Goal: Check status: Check status

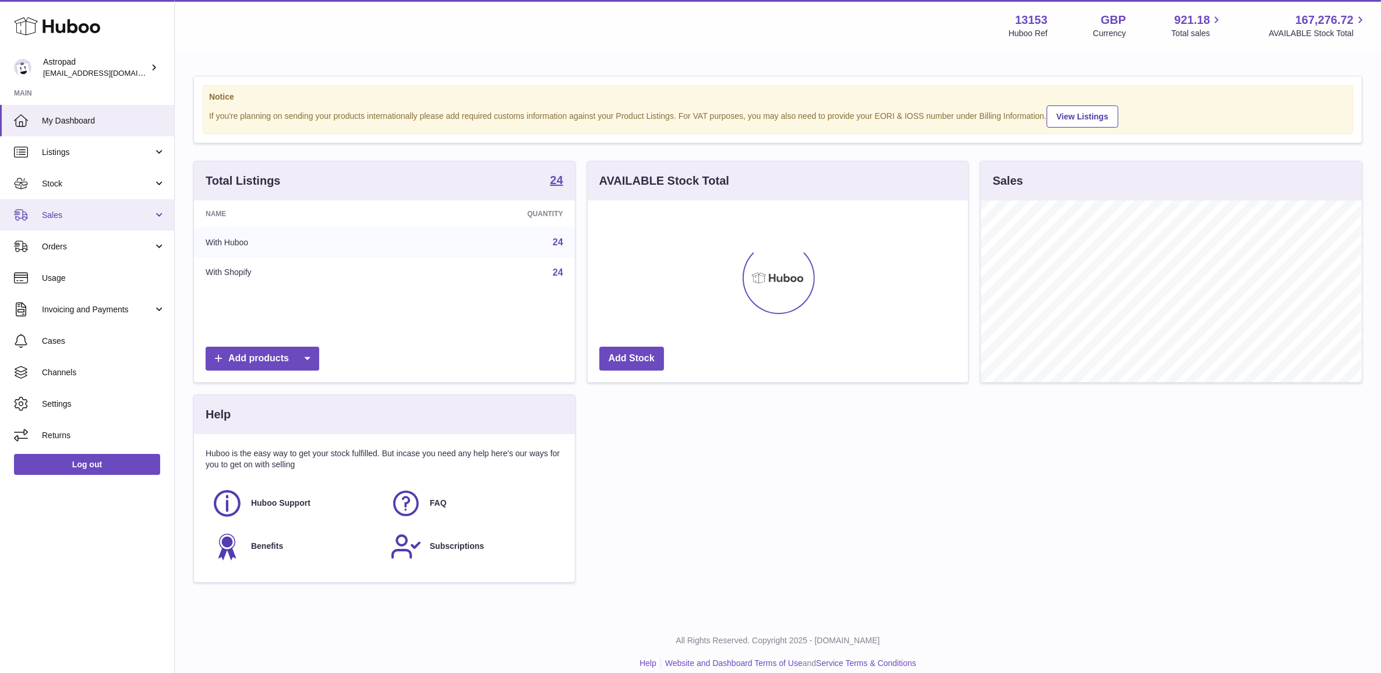
scroll to position [181, 380]
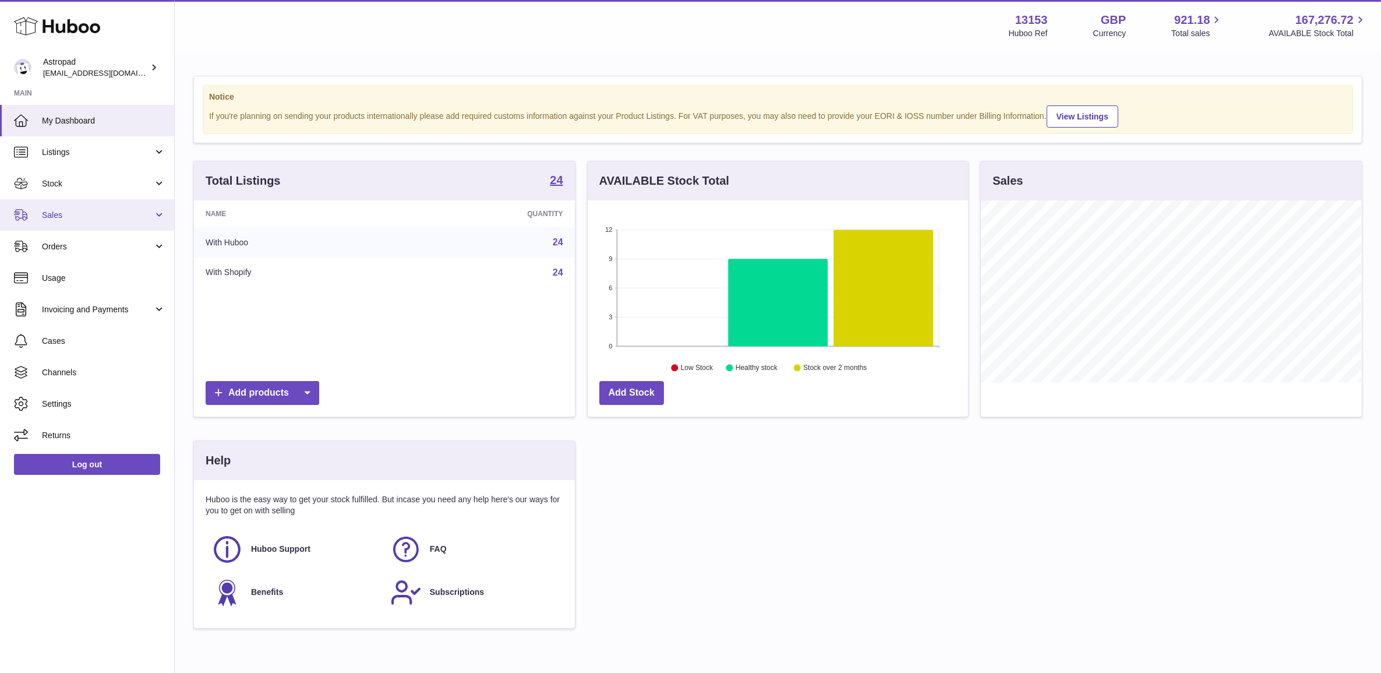
click at [70, 216] on span "Sales" at bounding box center [97, 215] width 111 height 11
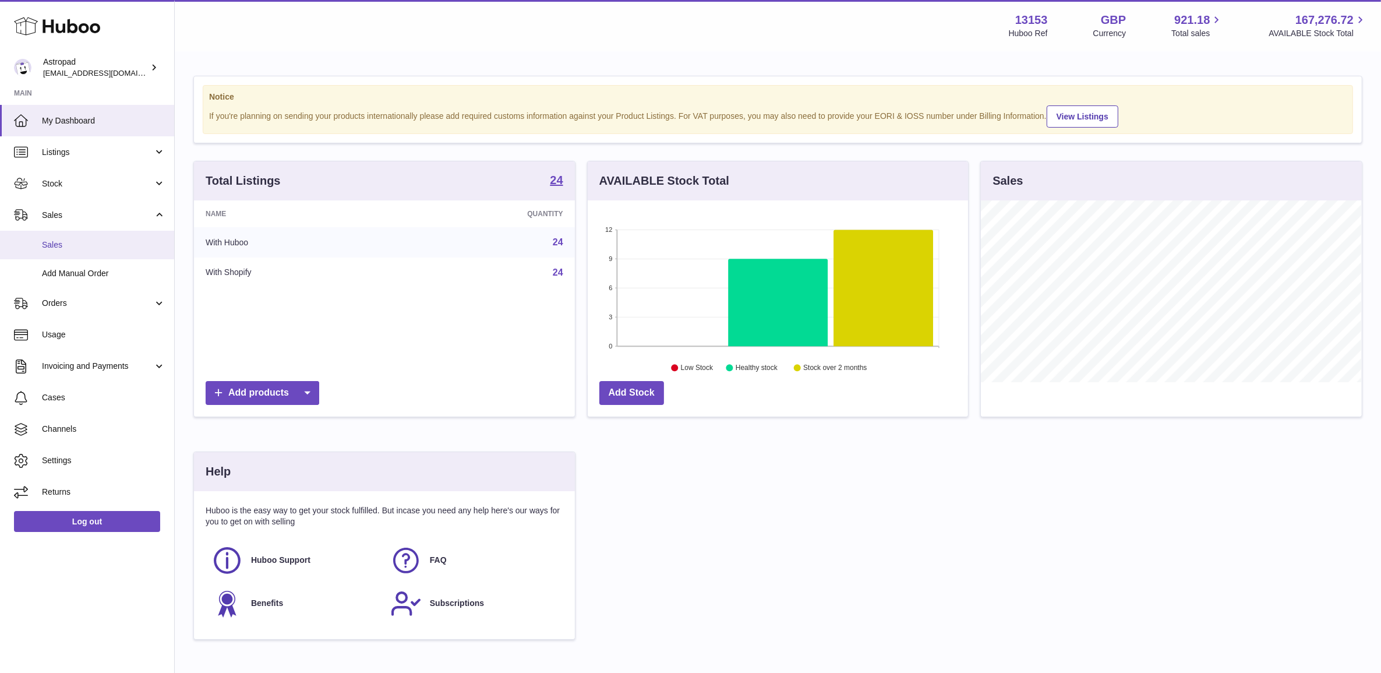
click at [70, 249] on span "Sales" at bounding box center [104, 244] width 124 height 11
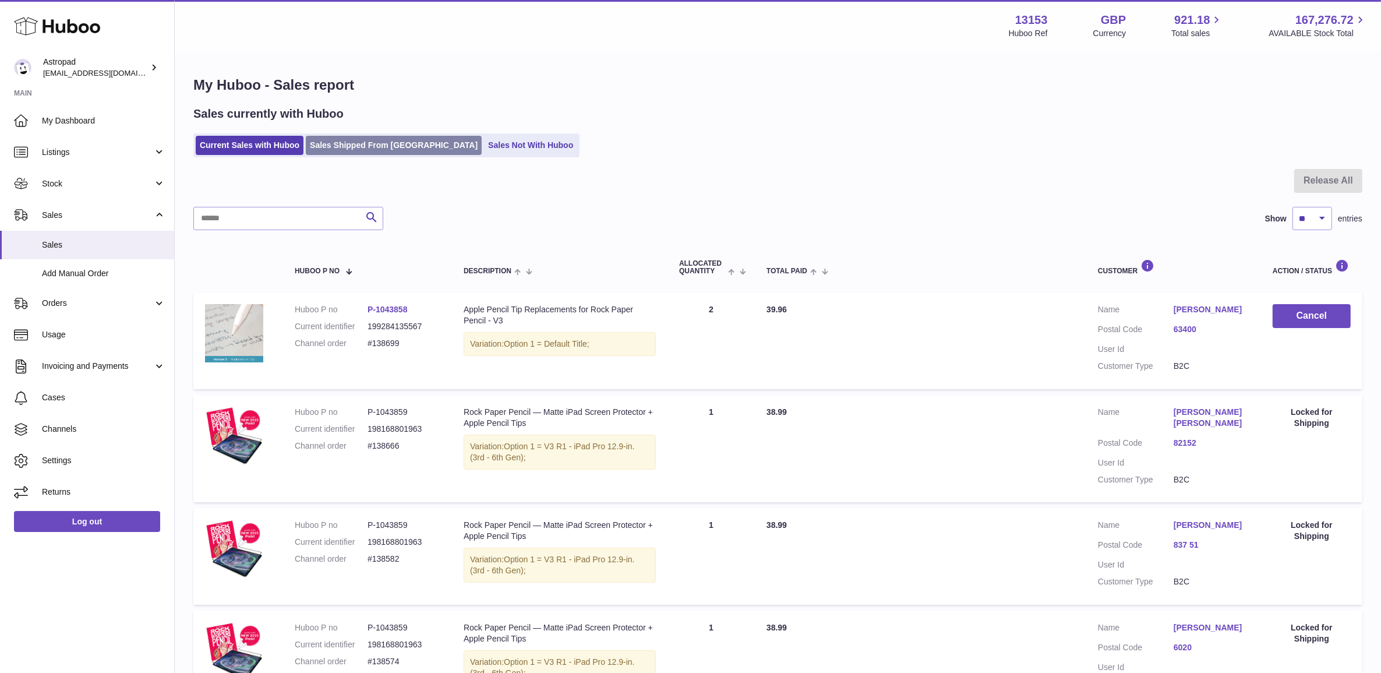
click at [380, 150] on link "Sales Shipped From [GEOGRAPHIC_DATA]" at bounding box center [394, 145] width 176 height 19
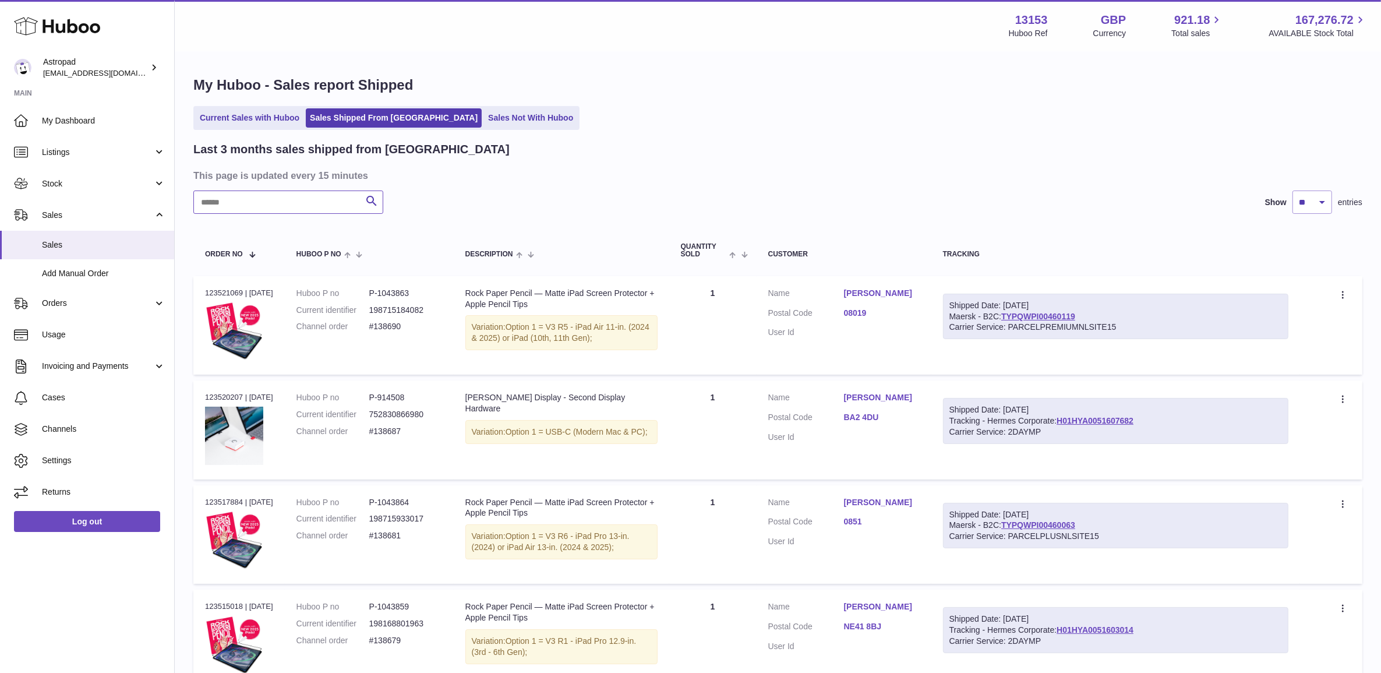
drag, startPoint x: 316, startPoint y: 207, endPoint x: 312, endPoint y: 193, distance: 14.6
click at [316, 207] on input "text" at bounding box center [288, 202] width 190 height 23
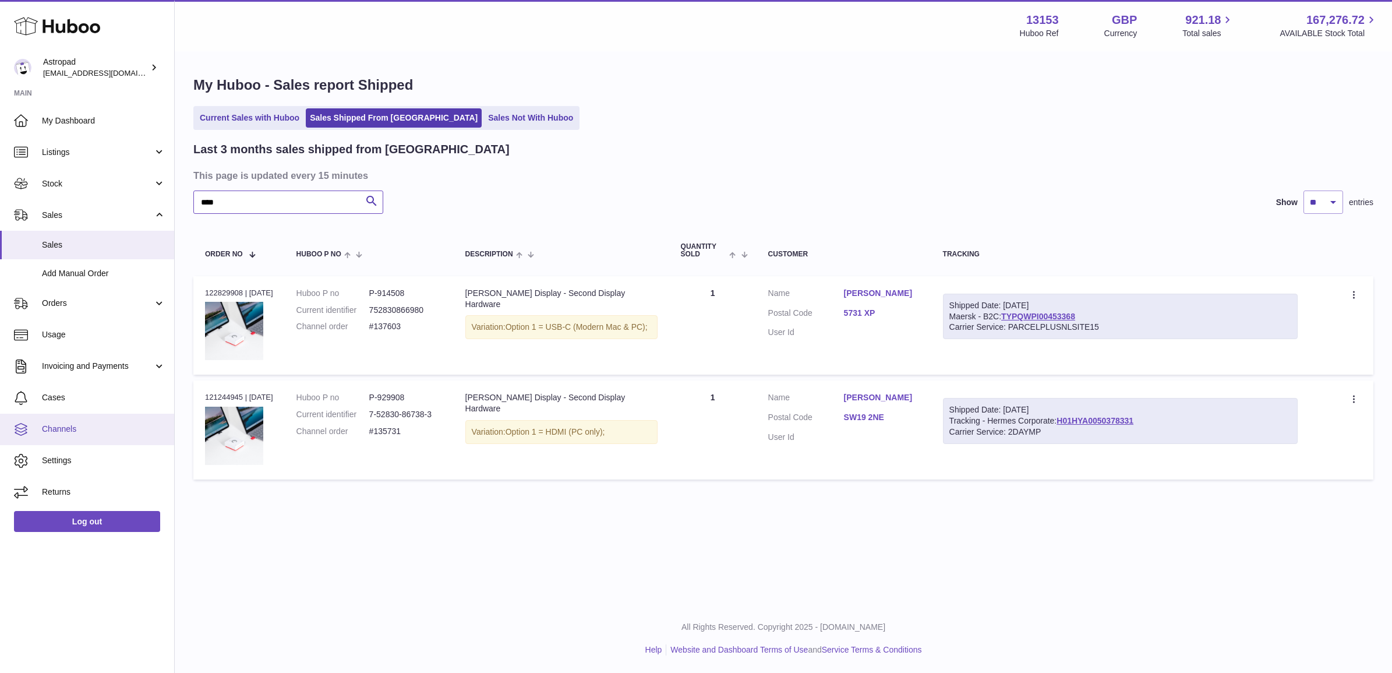
type input "****"
click at [387, 328] on dd "#137603" at bounding box center [405, 326] width 73 height 11
copy tr "#137603 Description"
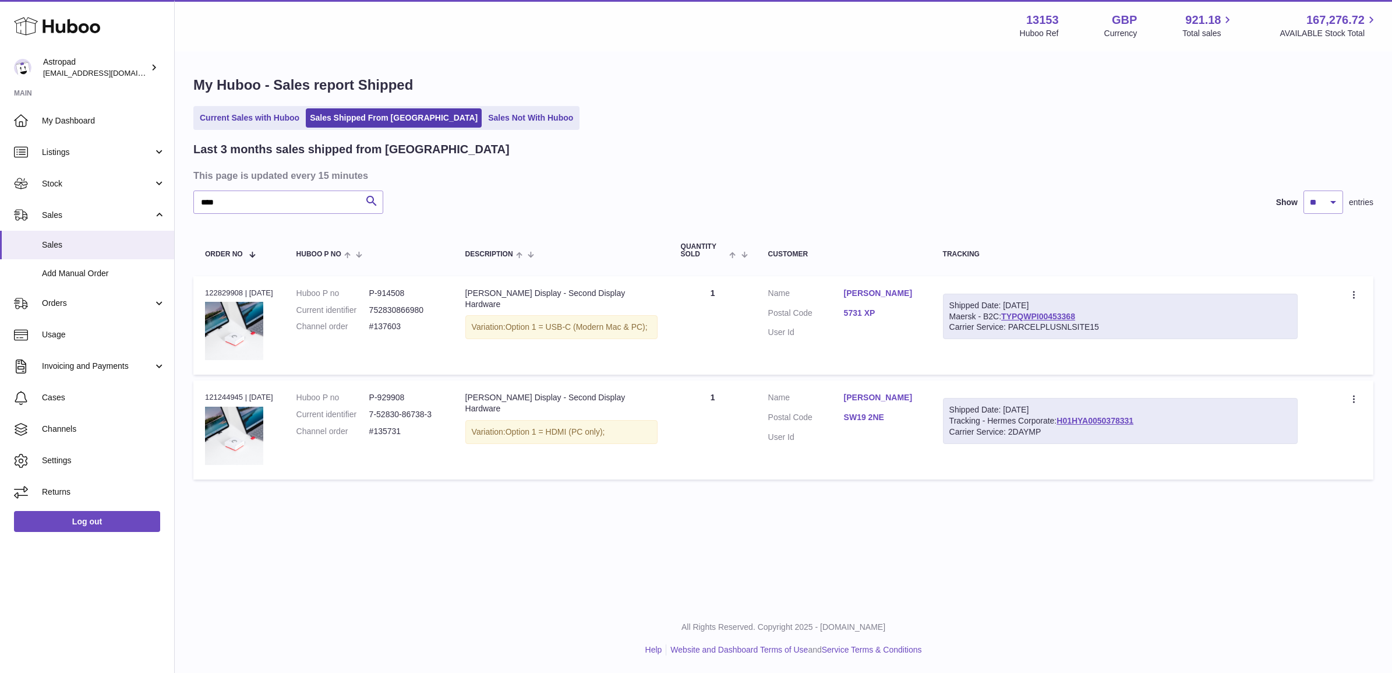
click at [387, 295] on dd "P-914508" at bounding box center [405, 293] width 73 height 11
copy dl "P-914508"
click at [394, 321] on dd "#137603" at bounding box center [405, 326] width 73 height 11
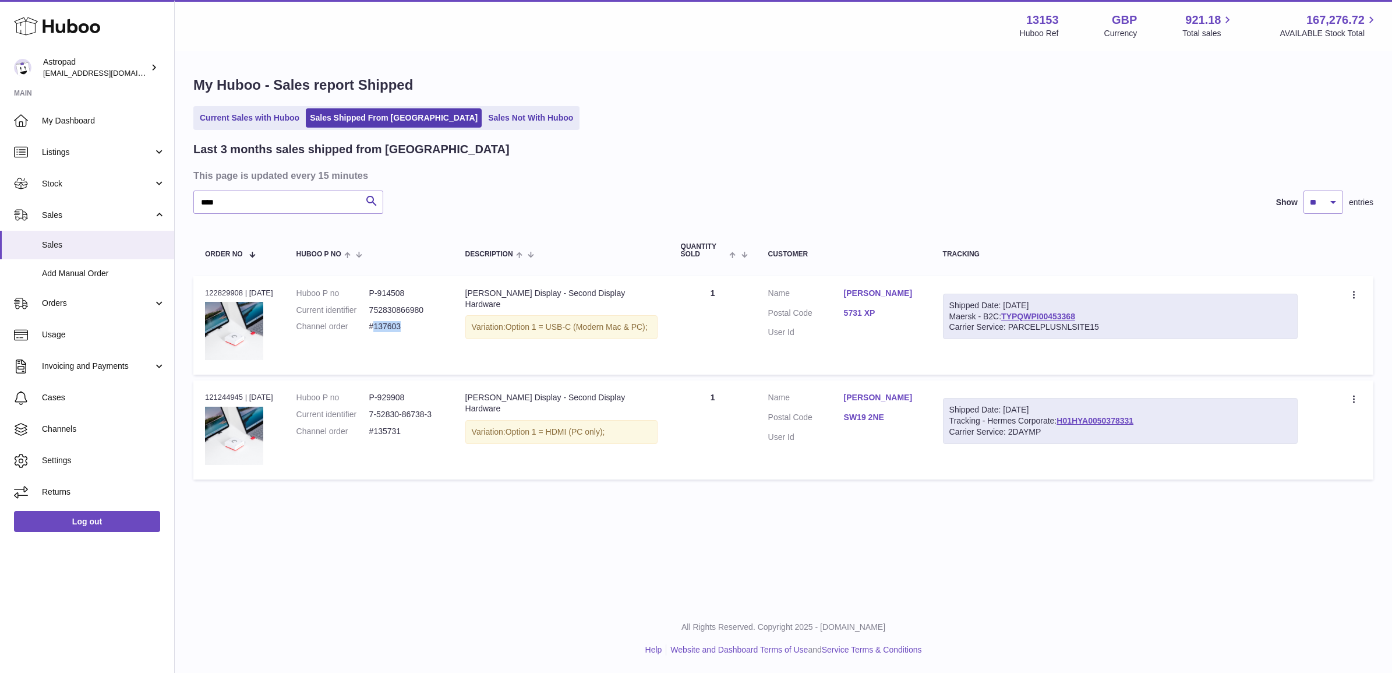
click at [395, 321] on dd "#137603" at bounding box center [405, 326] width 73 height 11
copy tr "#137603 Description"
click at [202, 295] on td "Order no 122829908 | 14th Aug" at bounding box center [238, 325] width 91 height 98
click at [204, 293] on td "Order no 122829908 | 14th Aug" at bounding box center [238, 325] width 91 height 98
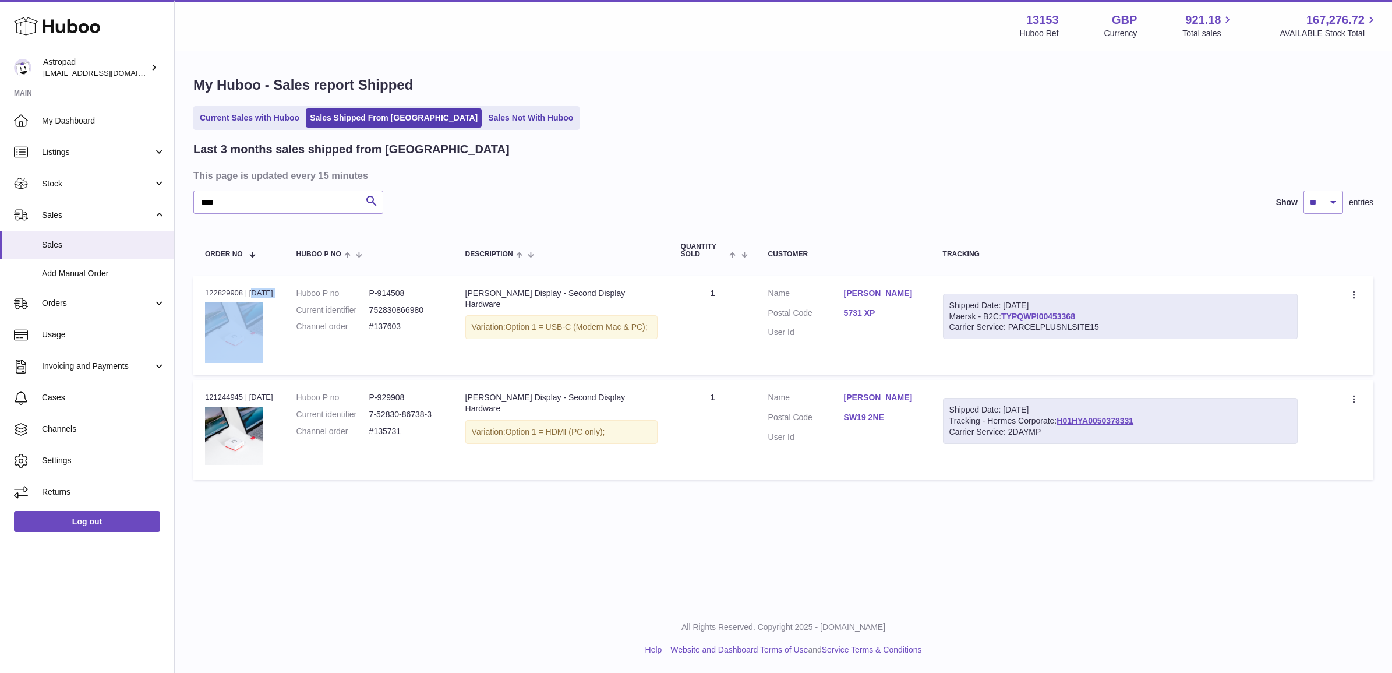
click at [204, 293] on td "Order no 122829908 | 14th Aug" at bounding box center [238, 325] width 91 height 98
copy td "122829908 | 14th Aug"
click at [207, 292] on div "Order no 122829908 | 14th Aug" at bounding box center [239, 293] width 68 height 10
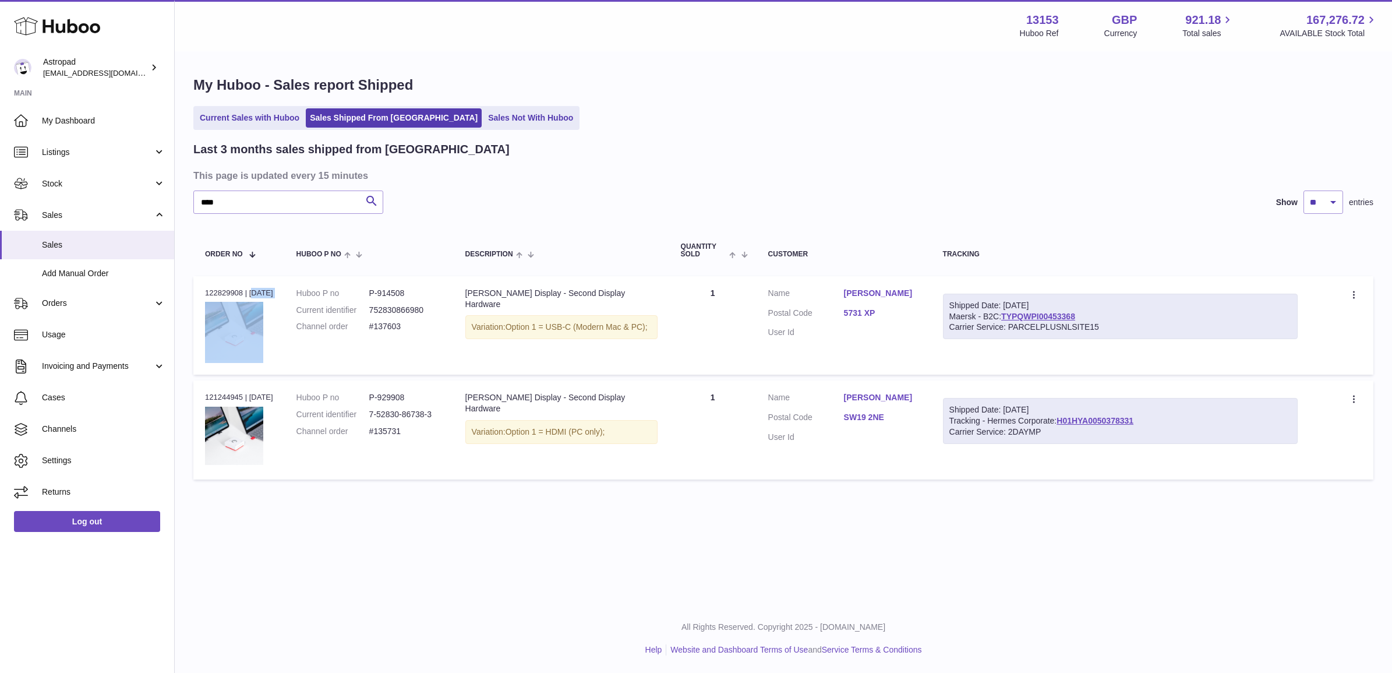
click at [207, 288] on div "Order no 122829908 | 14th Aug" at bounding box center [239, 293] width 68 height 10
click at [286, 201] on input "****" at bounding box center [288, 202] width 190 height 23
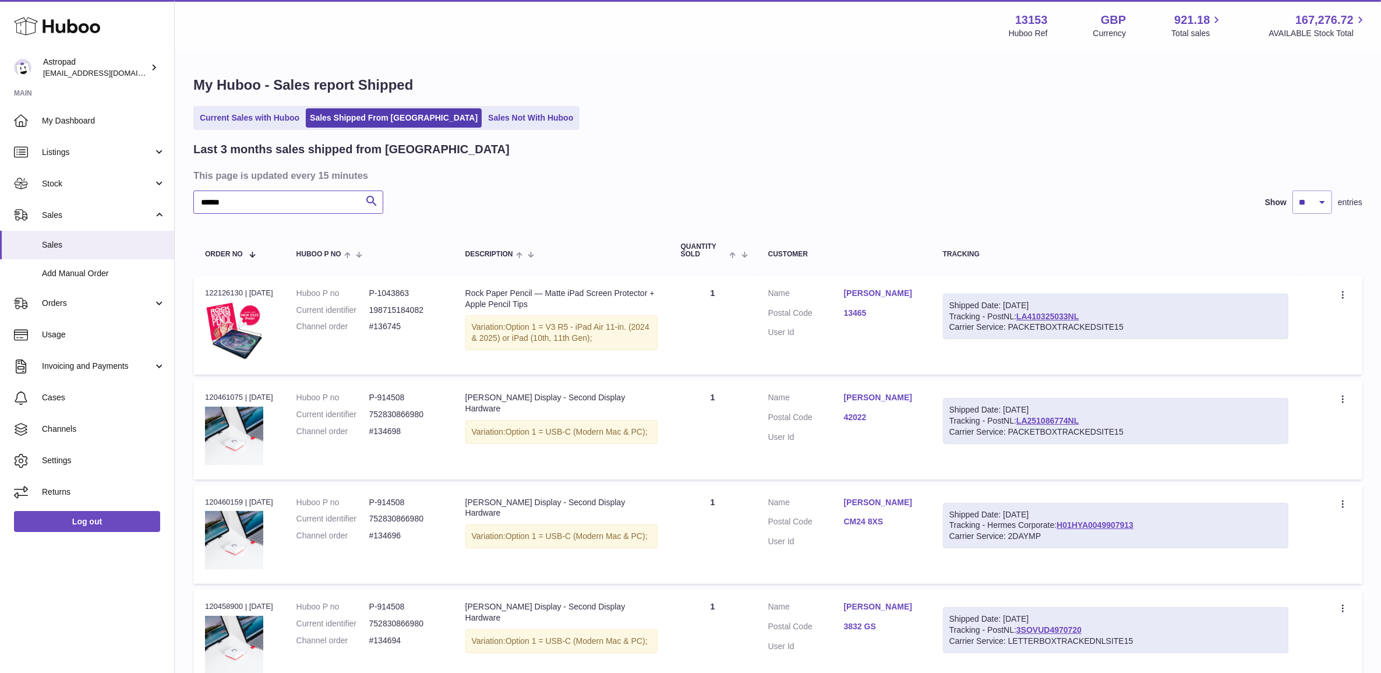
type input "******"
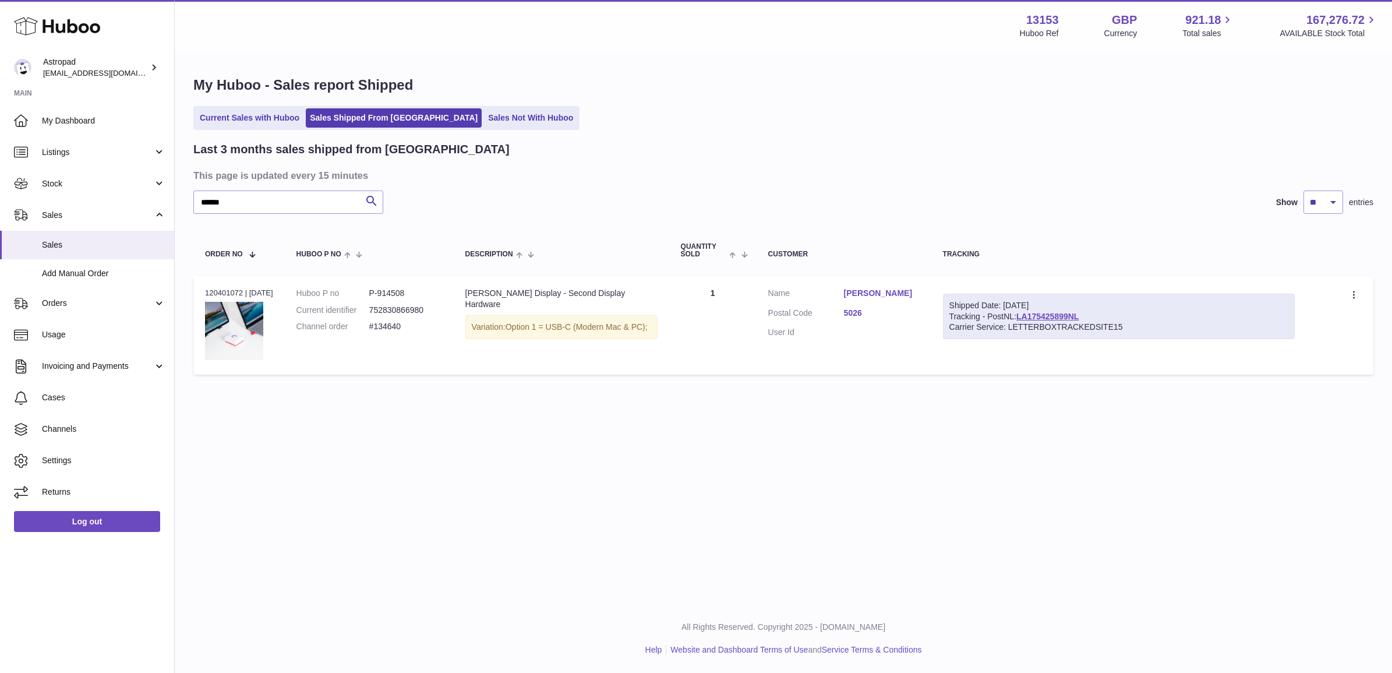
click at [387, 330] on dd "#134640" at bounding box center [405, 326] width 73 height 11
copy tr "#134640 Description"
click at [223, 288] on div "Order no 120401072 | 4th Jul" at bounding box center [239, 293] width 68 height 10
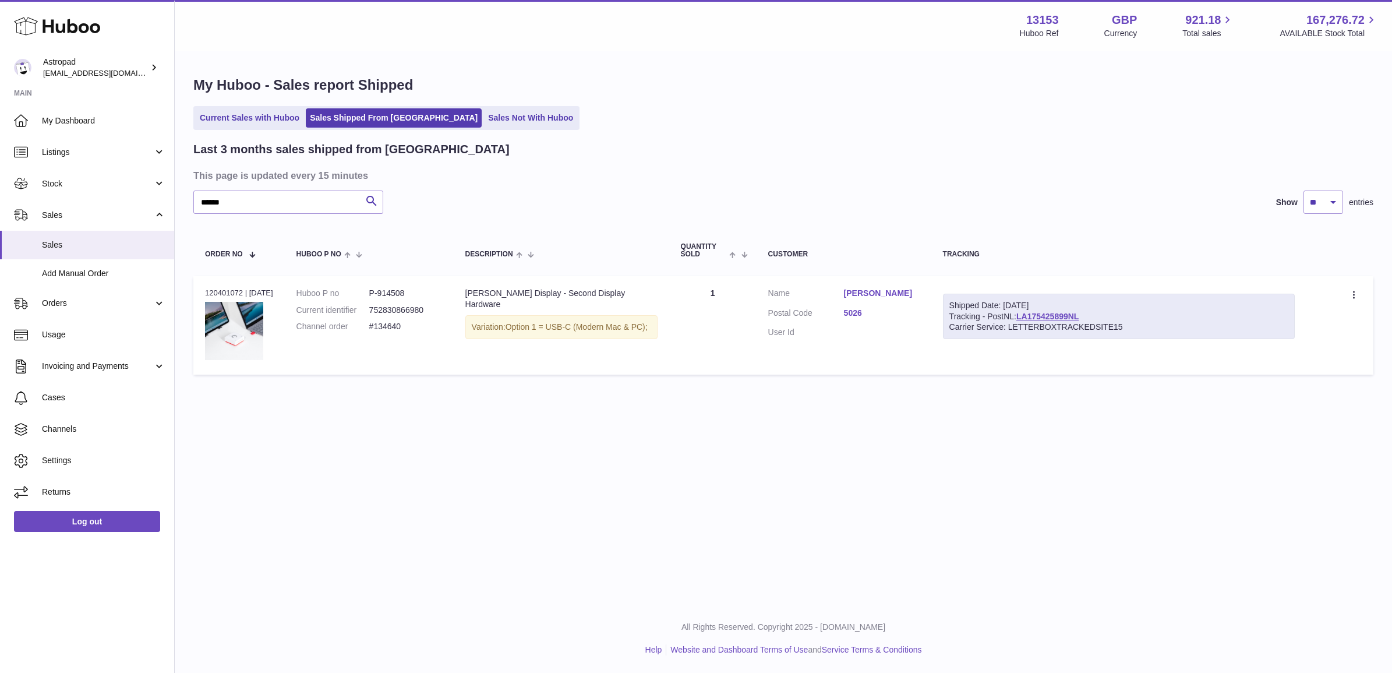
click at [223, 288] on div "Order no 120401072 | 4th Jul" at bounding box center [239, 293] width 68 height 10
copy div "120401072"
